Goal: Task Accomplishment & Management: Complete application form

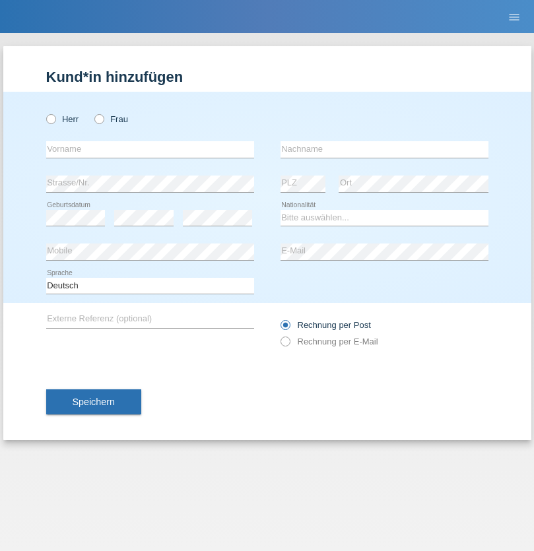
radio input "true"
click at [150, 149] on input "text" at bounding box center [150, 149] width 208 height 17
type input "Gjyla"
click at [384, 149] on input "text" at bounding box center [385, 149] width 208 height 17
type input "Zidi"
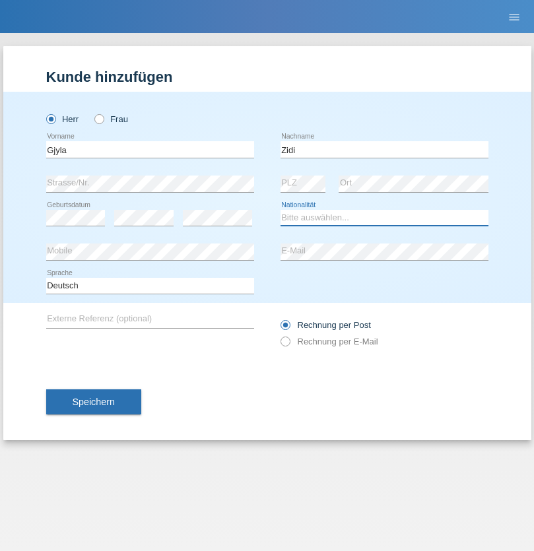
select select "CH"
radio input "true"
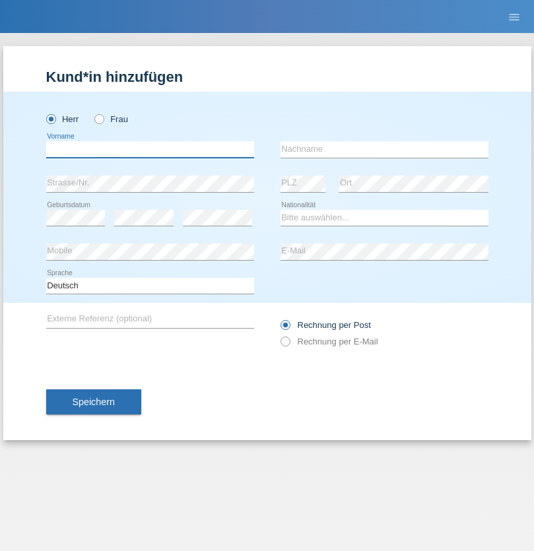
click at [150, 149] on input "text" at bounding box center [150, 149] width 208 height 17
type input "Kevin"
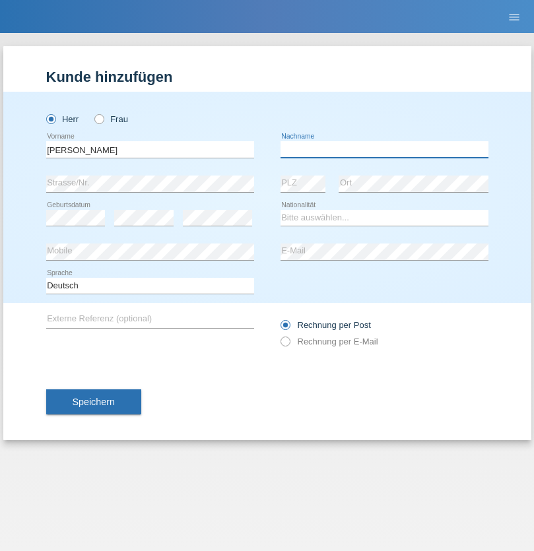
click at [384, 149] on input "text" at bounding box center [385, 149] width 208 height 17
type input "Ferhati"
select select "DE"
select select "C"
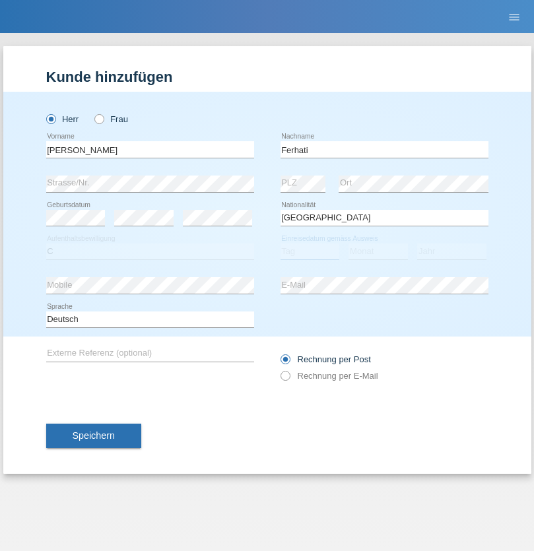
select select "14"
select select "02"
select select "2021"
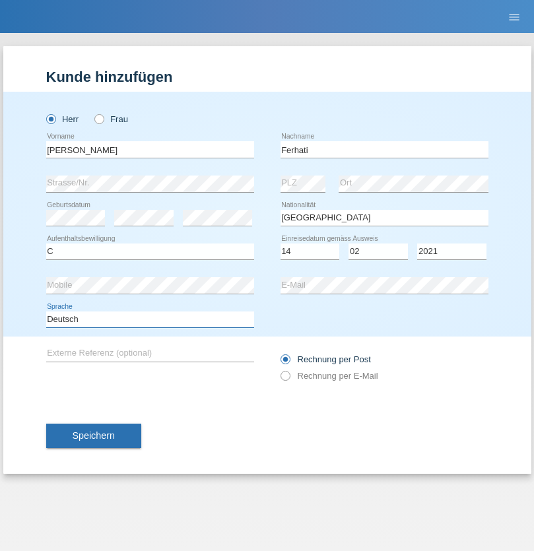
select select "en"
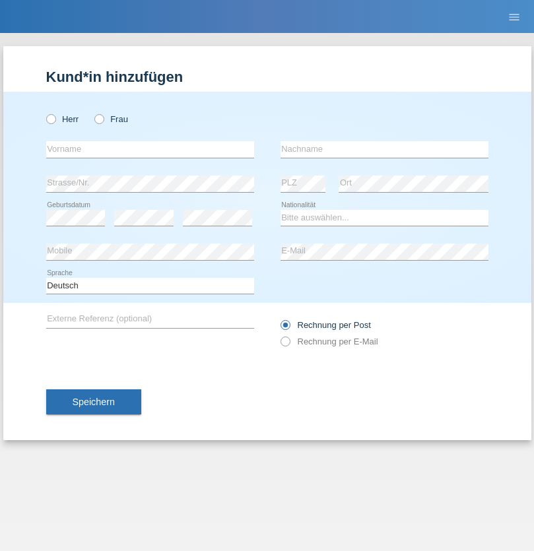
radio input "true"
click at [150, 149] on input "text" at bounding box center [150, 149] width 208 height 17
type input "firat"
click at [384, 149] on input "text" at bounding box center [385, 149] width 208 height 17
type input "kara"
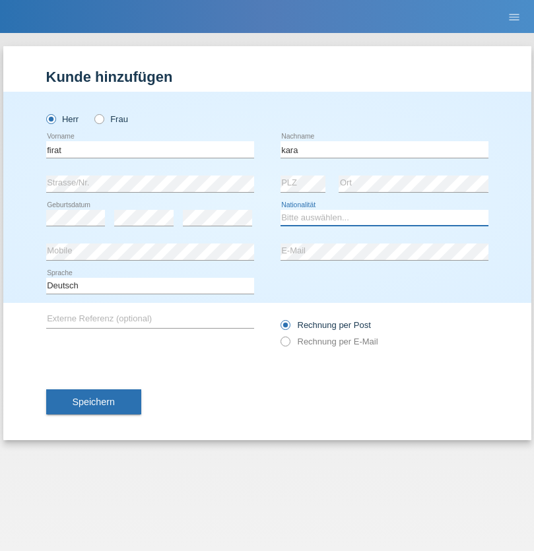
select select "CH"
radio input "true"
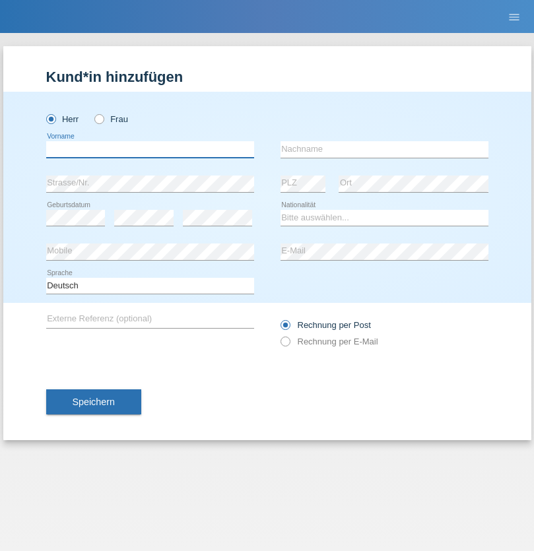
click at [150, 149] on input "text" at bounding box center [150, 149] width 208 height 17
type input "[PERSON_NAME]"
click at [384, 149] on input "text" at bounding box center [385, 149] width 208 height 17
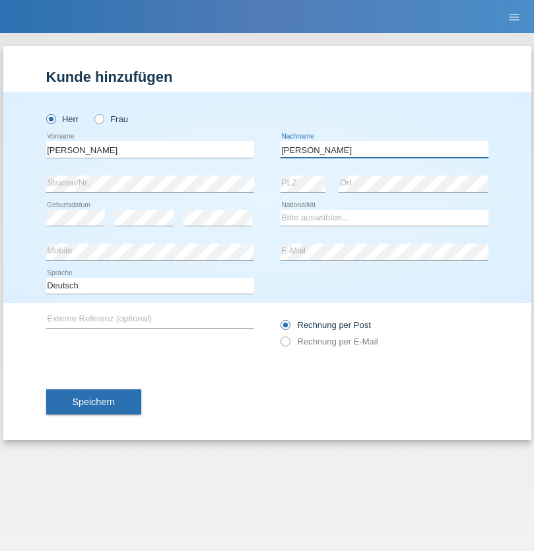
type input "[PERSON_NAME]"
select select "RO"
select select "C"
select select "11"
select select "02"
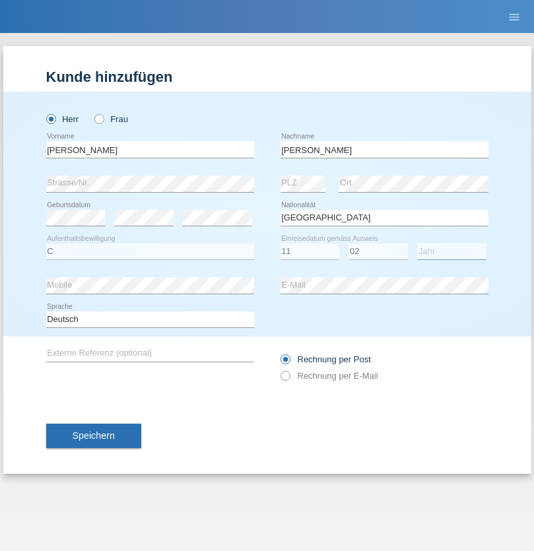
select select "2011"
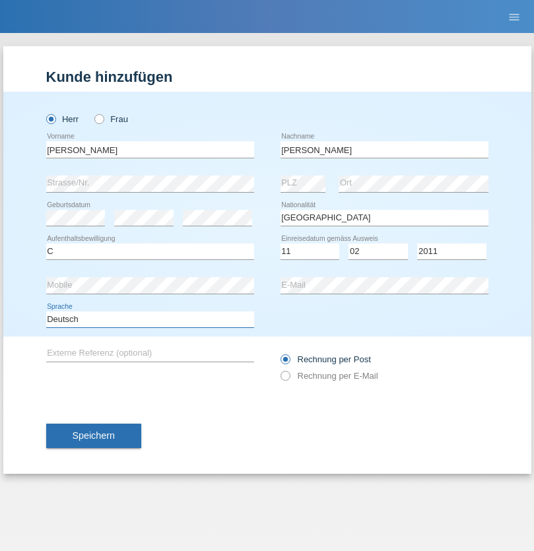
select select "en"
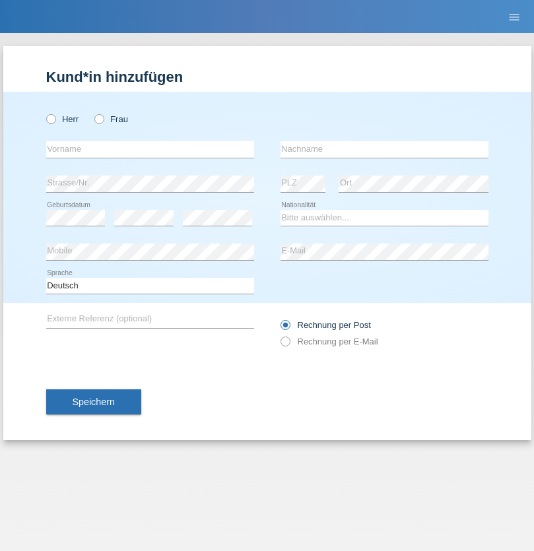
radio input "true"
click at [150, 149] on input "text" at bounding box center [150, 149] width 208 height 17
type input "[PERSON_NAME]"
click at [384, 149] on input "text" at bounding box center [385, 149] width 208 height 17
type input "Ymeri"
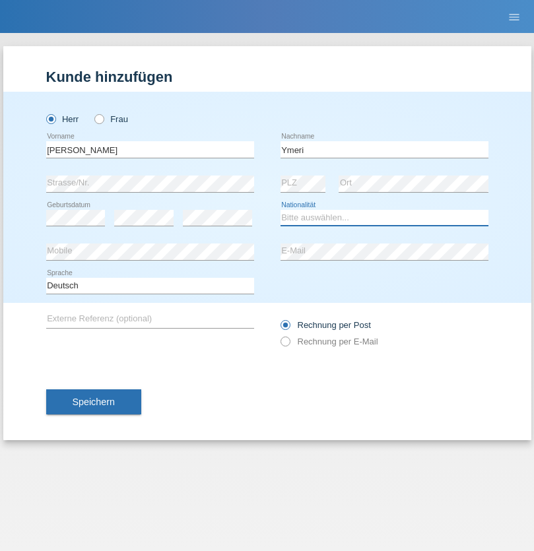
select select "XK"
select select "C"
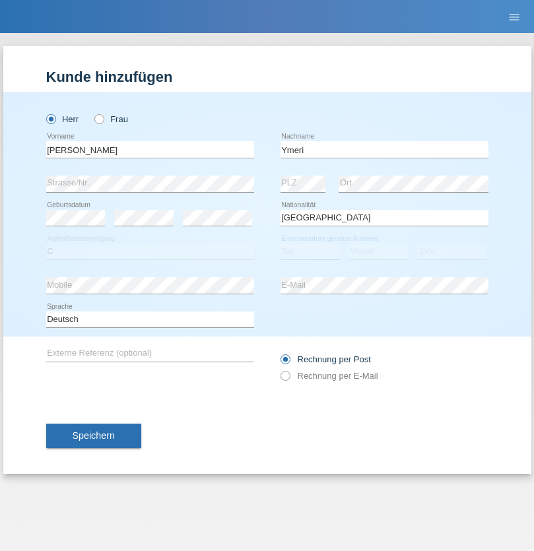
select select "21"
select select "03"
select select "1991"
